Goal: Task Accomplishment & Management: Use online tool/utility

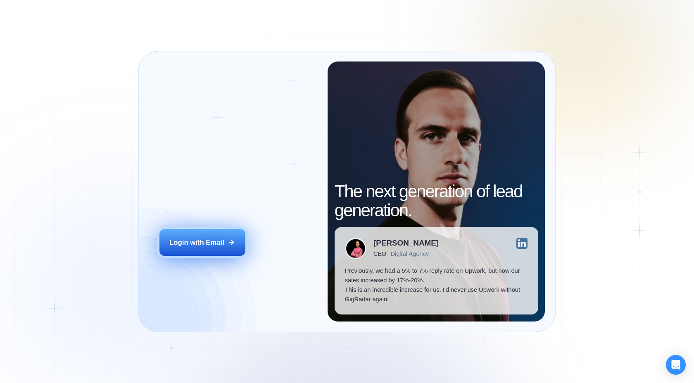
click at [221, 241] on div "Login with Email" at bounding box center [196, 242] width 55 height 9
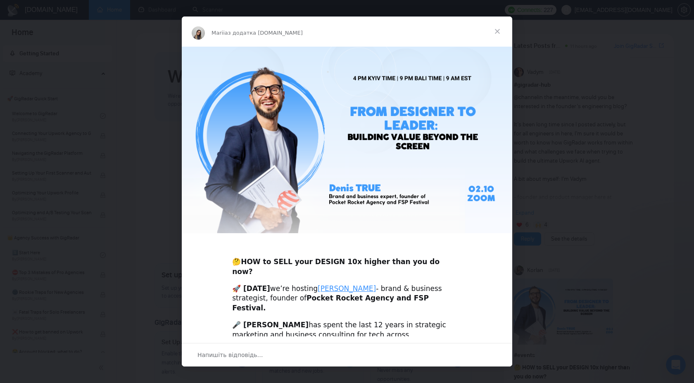
click at [498, 31] on span "Закрити" at bounding box center [497, 32] width 30 height 30
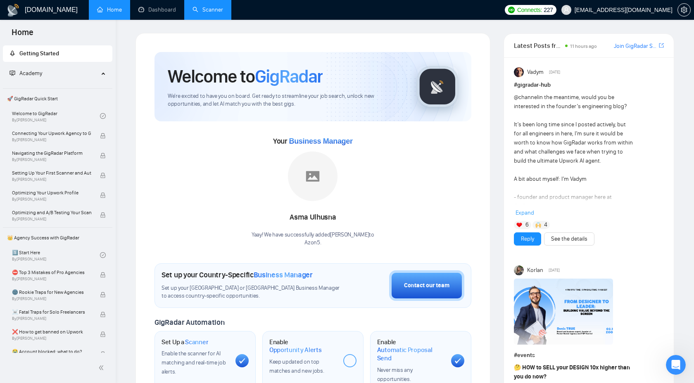
click at [207, 12] on link "Scanner" at bounding box center [207, 9] width 31 height 7
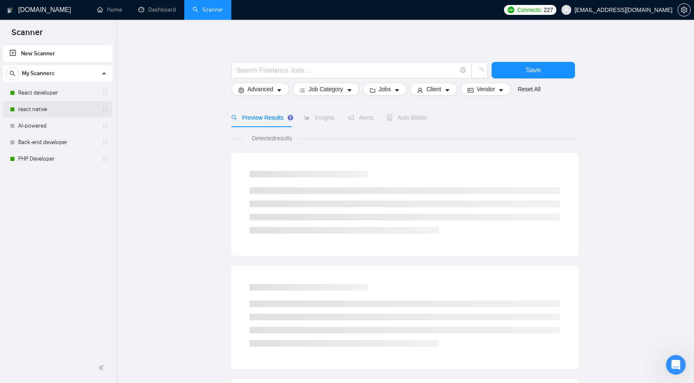
click at [62, 111] on link "react native" at bounding box center [57, 109] width 78 height 17
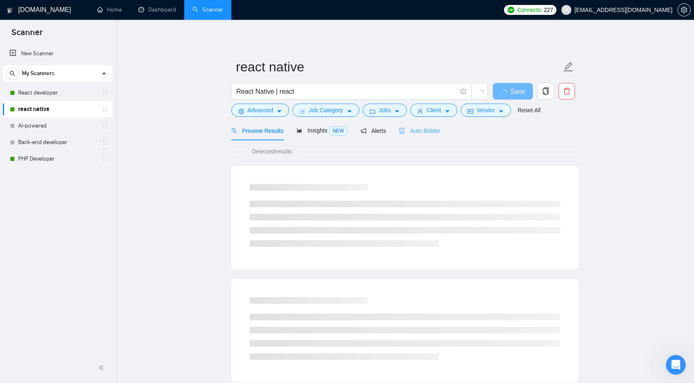
click at [423, 137] on div "Auto Bidder" at bounding box center [419, 130] width 41 height 19
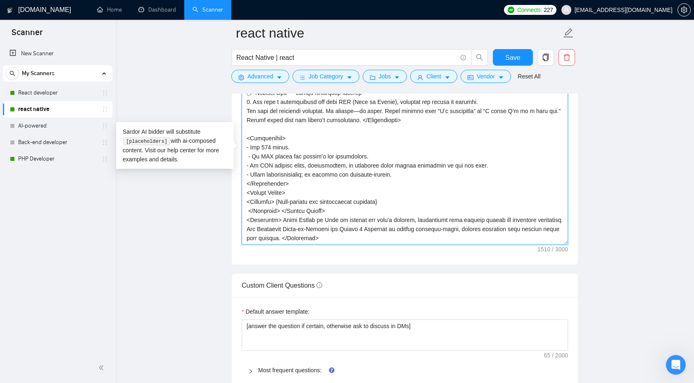
scroll to position [952, 0]
drag, startPoint x: 242, startPoint y: 145, endPoint x: 374, endPoint y: 249, distance: 167.3
click at [374, 249] on div "Cover letter template:" at bounding box center [405, 151] width 346 height 228
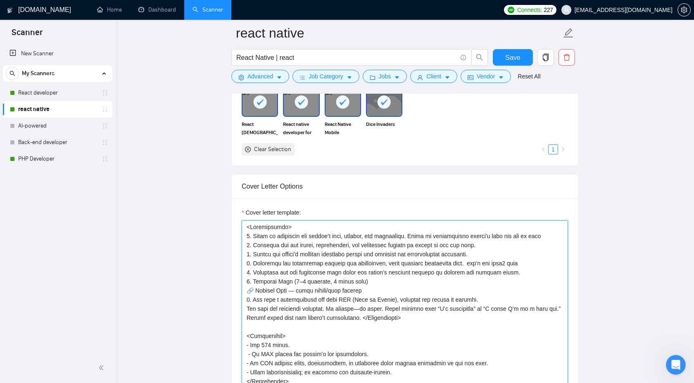
scroll to position [781, 0]
